Goal: Task Accomplishment & Management: Manage account settings

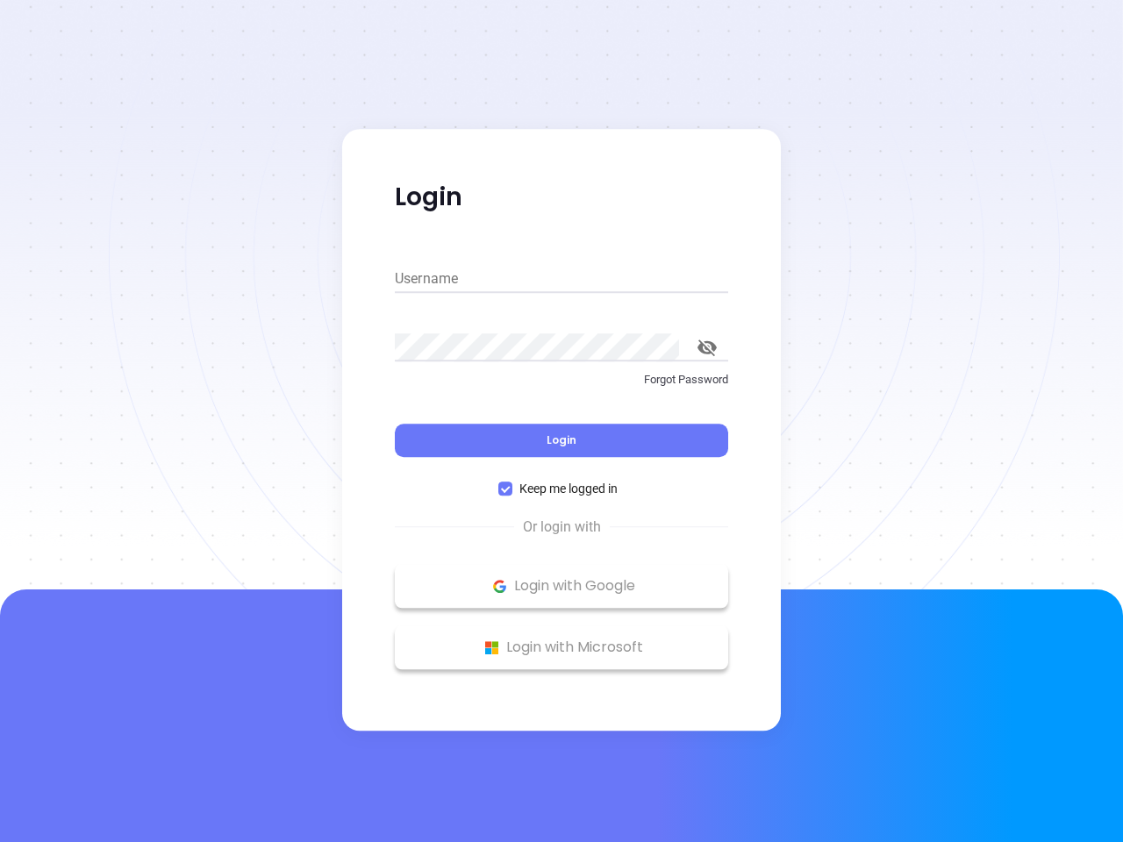
click at [562, 421] on div "Login" at bounding box center [561, 430] width 333 height 54
click at [562, 279] on input "Username" at bounding box center [561, 279] width 333 height 28
click at [707, 347] on icon "toggle password visibility" at bounding box center [707, 348] width 19 height 17
click at [562, 440] on span "Login" at bounding box center [562, 440] width 30 height 15
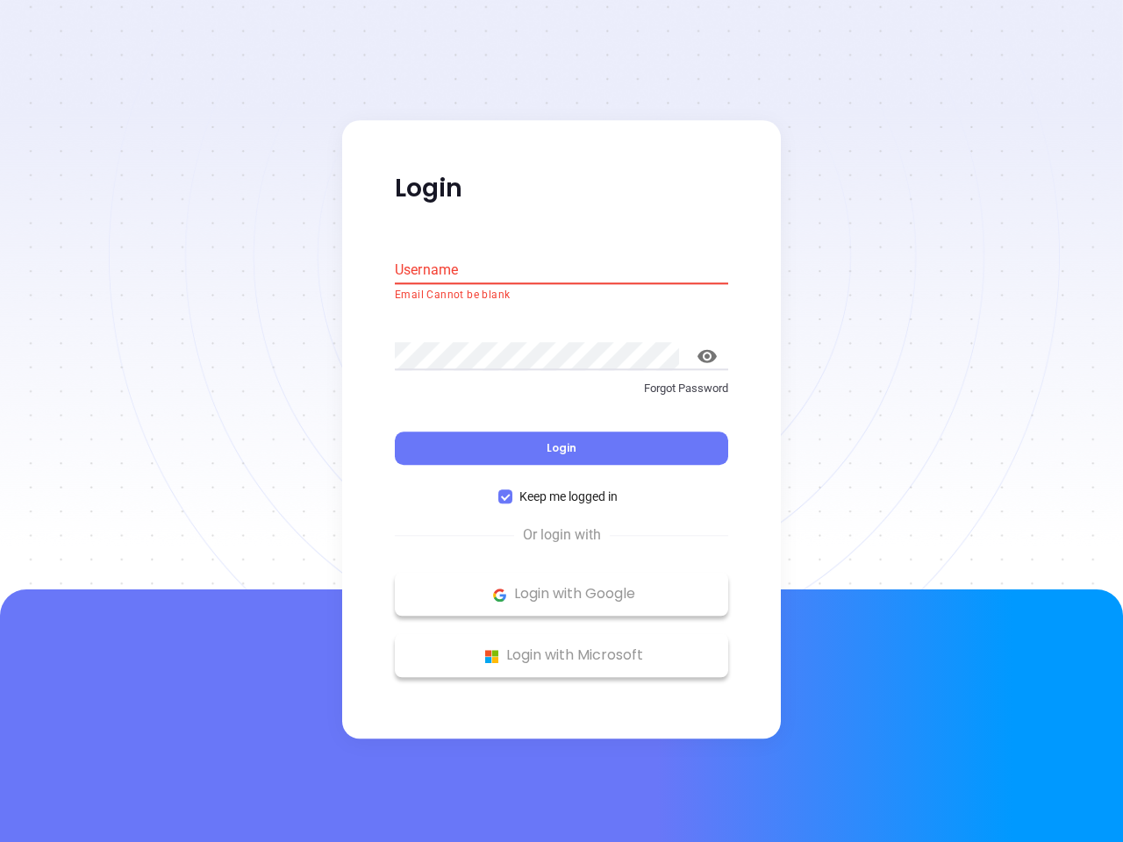
click at [562, 489] on span "Keep me logged in" at bounding box center [568, 497] width 112 height 19
click at [512, 490] on input "Keep me logged in" at bounding box center [505, 497] width 14 height 14
checkbox input "false"
click at [562, 586] on p "Login with Google" at bounding box center [562, 595] width 316 height 26
click at [562, 648] on p "Login with Microsoft" at bounding box center [562, 656] width 316 height 26
